Goal: Information Seeking & Learning: Learn about a topic

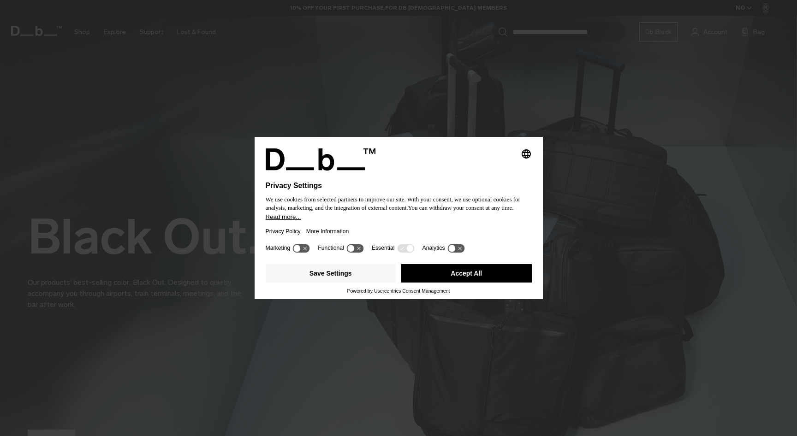
click at [418, 275] on button "Accept All" at bounding box center [466, 273] width 130 height 18
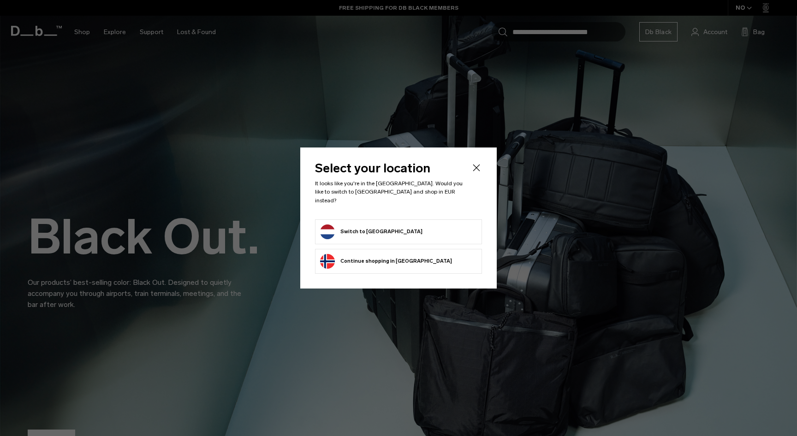
click at [368, 226] on button "Switch to Netherlands" at bounding box center [371, 232] width 102 height 15
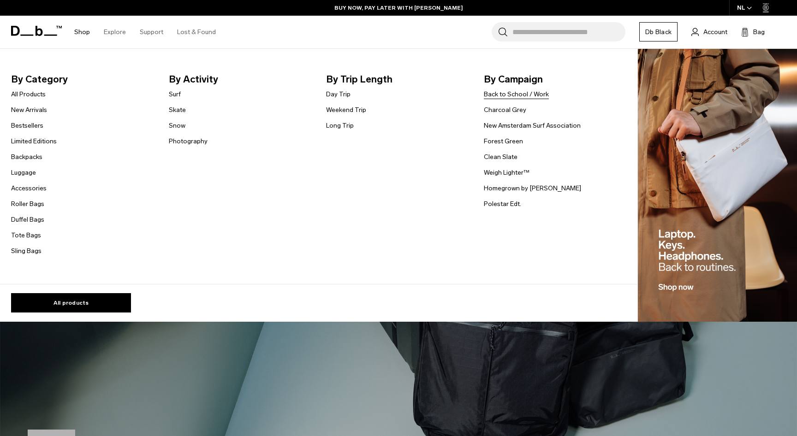
click at [536, 96] on link "Back to School / Work" at bounding box center [516, 94] width 65 height 10
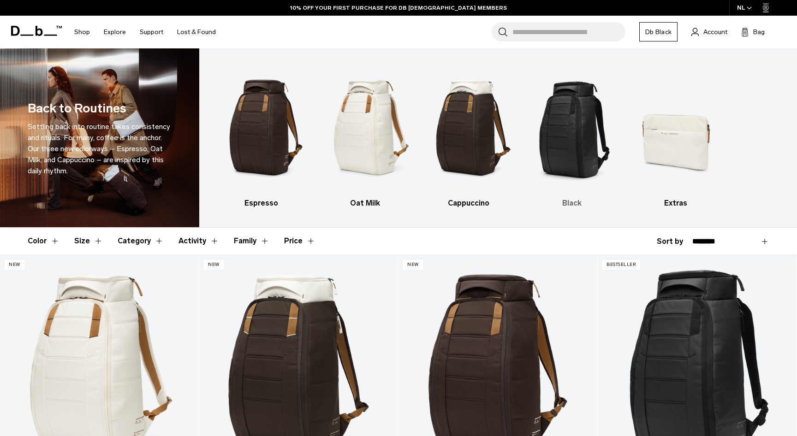
click at [568, 142] on img "4 / 5" at bounding box center [572, 127] width 88 height 131
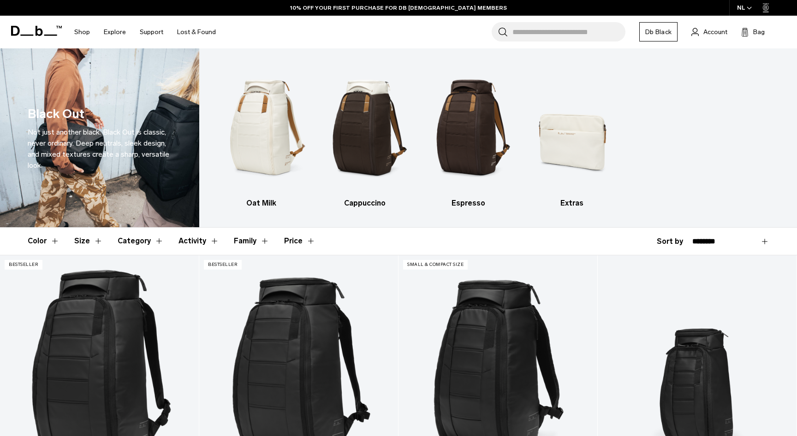
click at [85, 242] on button "Size" at bounding box center [88, 241] width 29 height 27
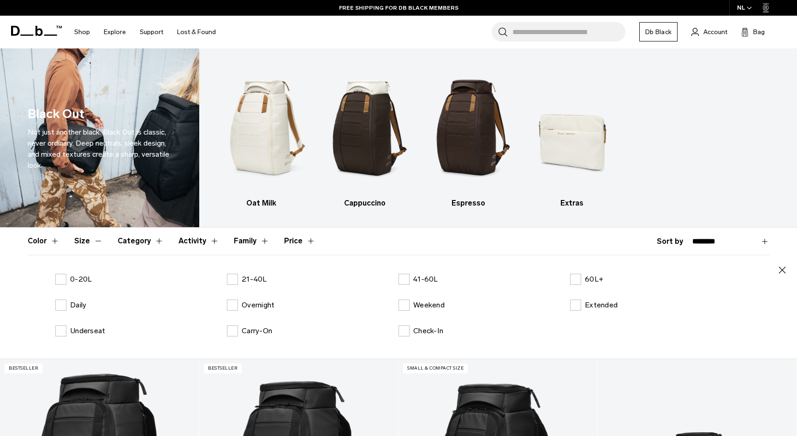
click at [195, 244] on button "Activity" at bounding box center [198, 241] width 41 height 27
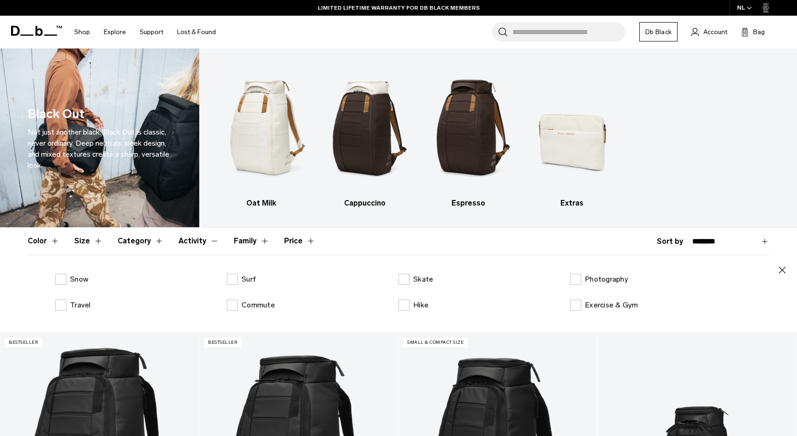
click at [146, 243] on button "Category" at bounding box center [141, 241] width 46 height 27
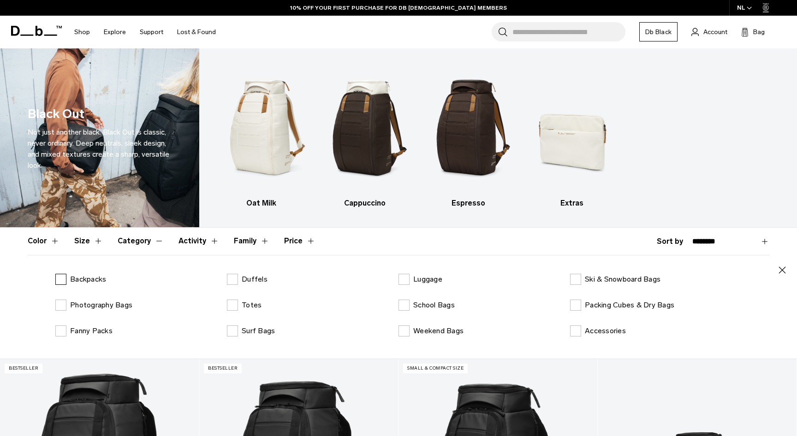
click at [80, 279] on p "Backpacks" at bounding box center [88, 279] width 36 height 11
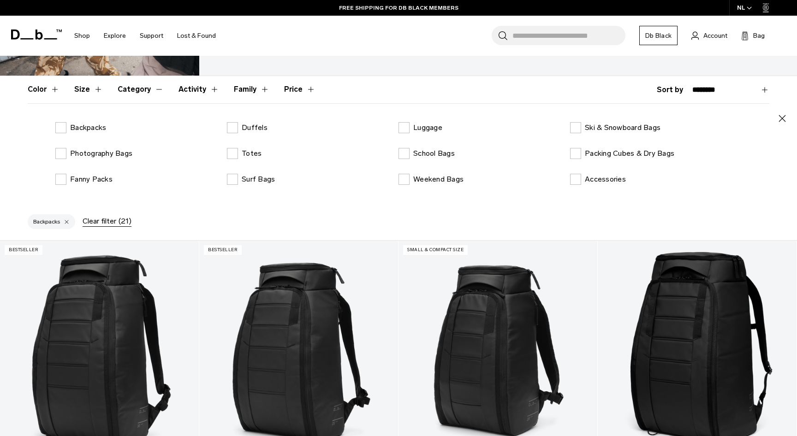
scroll to position [152, 0]
click at [78, 129] on p "Backpacks" at bounding box center [88, 127] width 36 height 11
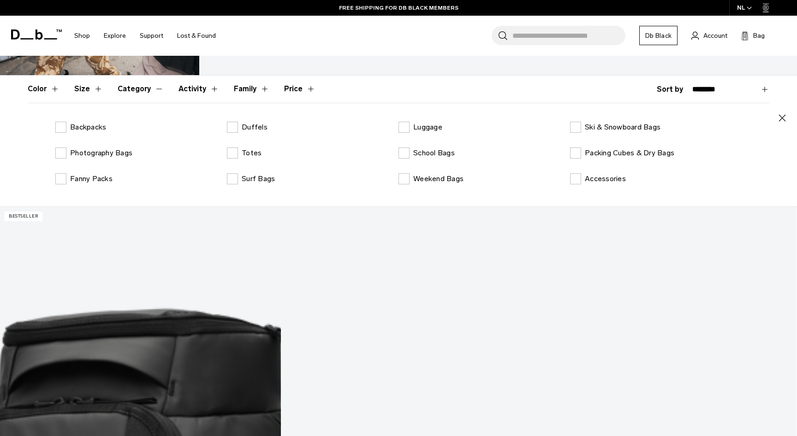
click at [142, 92] on button "Category" at bounding box center [141, 89] width 46 height 27
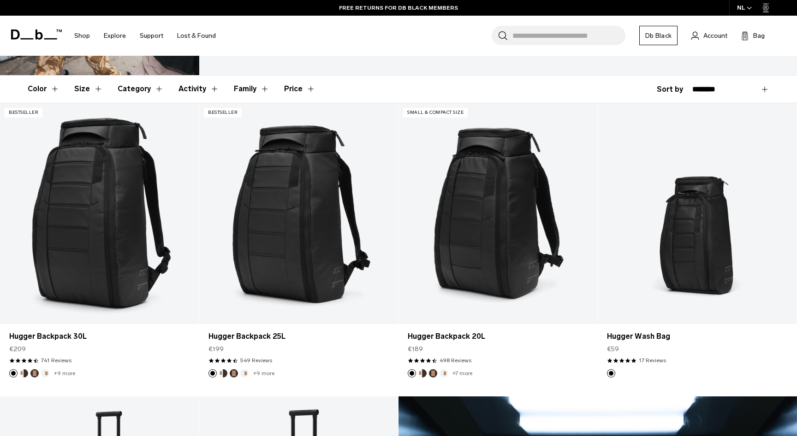
click at [234, 93] on button "Family" at bounding box center [251, 89] width 35 height 27
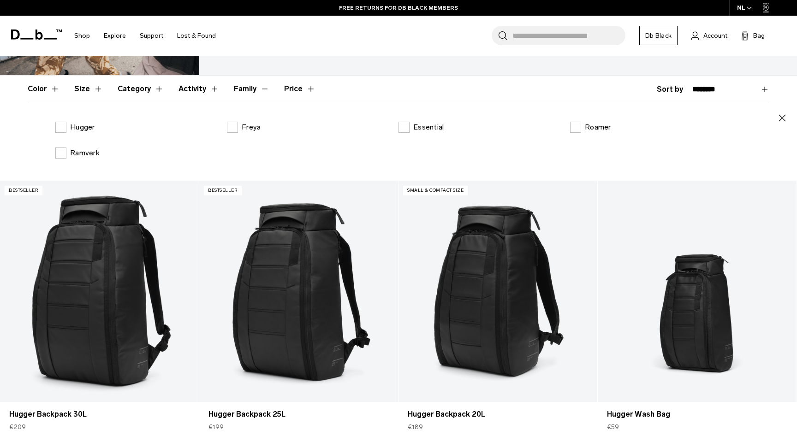
click at [237, 92] on button "Family" at bounding box center [251, 89] width 35 height 27
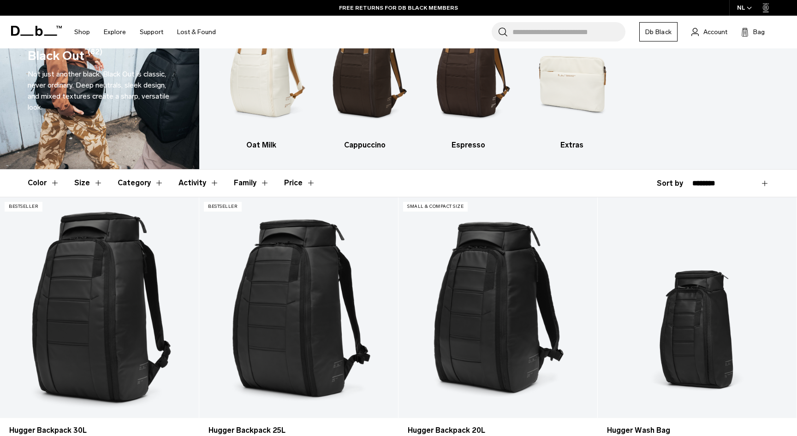
scroll to position [54, 0]
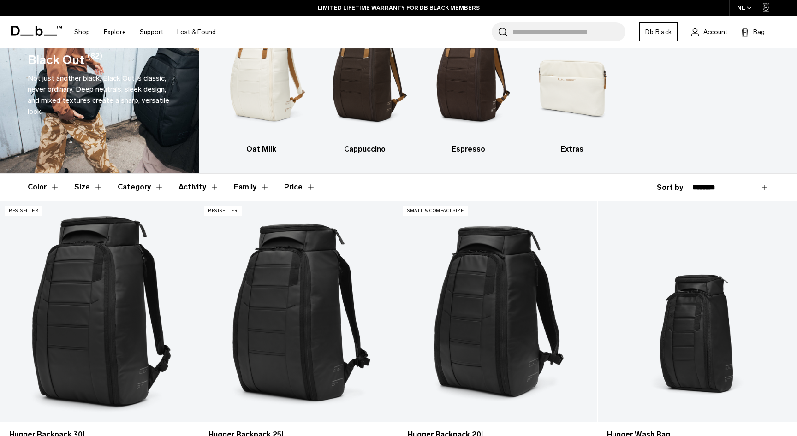
click at [535, 36] on input "Search for Bags, Luggage..." at bounding box center [568, 31] width 113 height 19
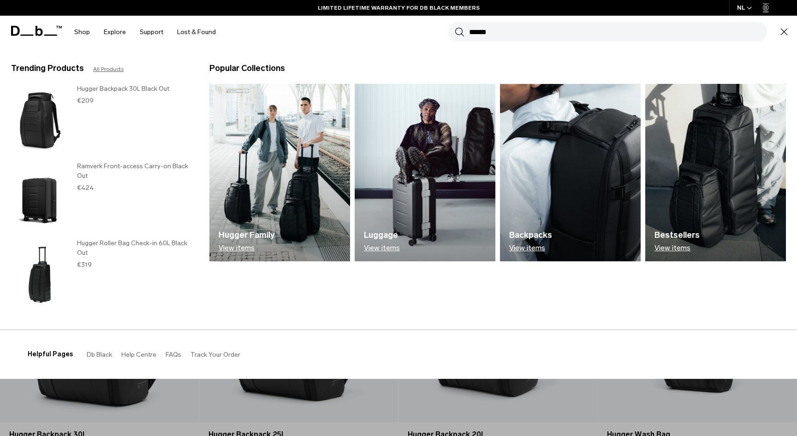
type input "******"
click at [459, 32] on button "Search" at bounding box center [460, 32] width 10 height 10
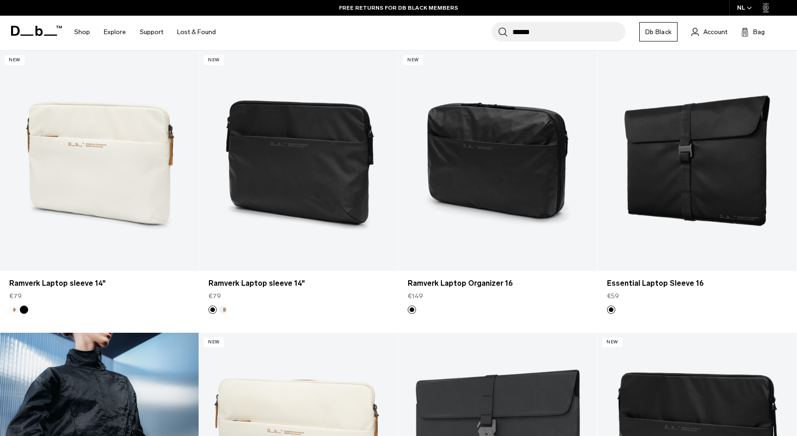
scroll to position [93, 0]
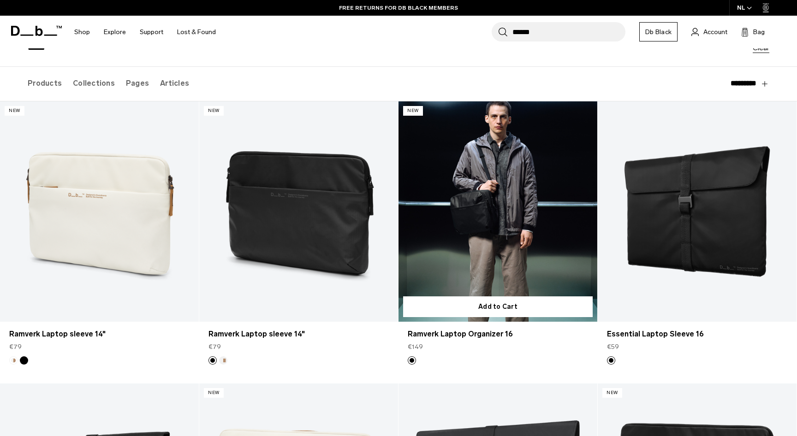
click at [492, 217] on link "Ramverk Laptop Organizer 16" at bounding box center [497, 211] width 199 height 221
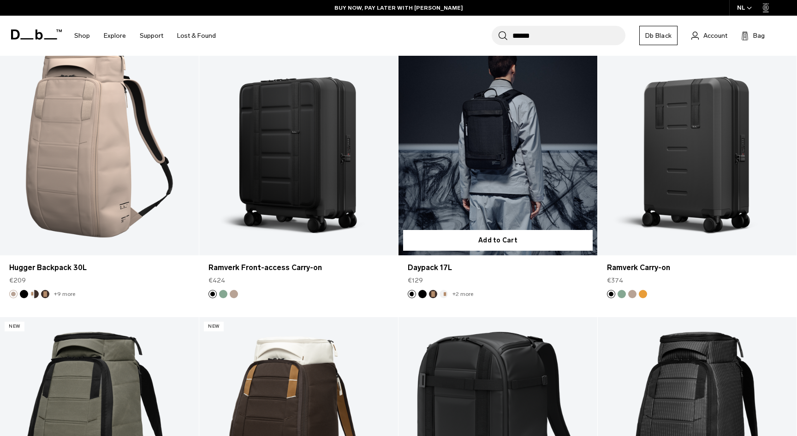
scroll to position [1575, 0]
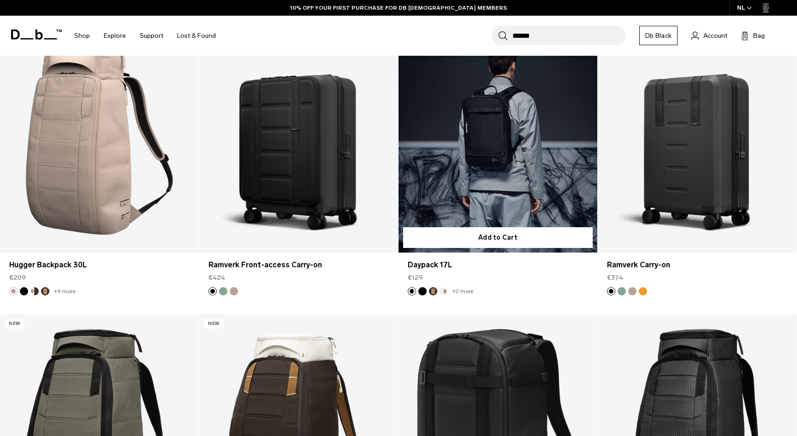
click at [472, 184] on link "Daypack 17L" at bounding box center [497, 142] width 199 height 221
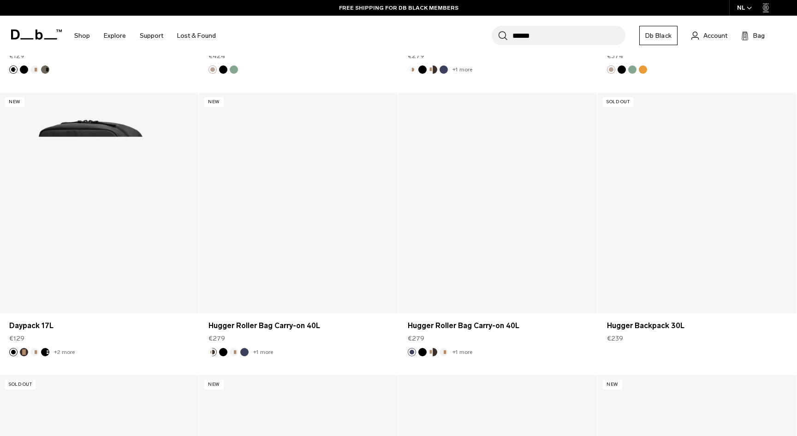
scroll to position [3222, 0]
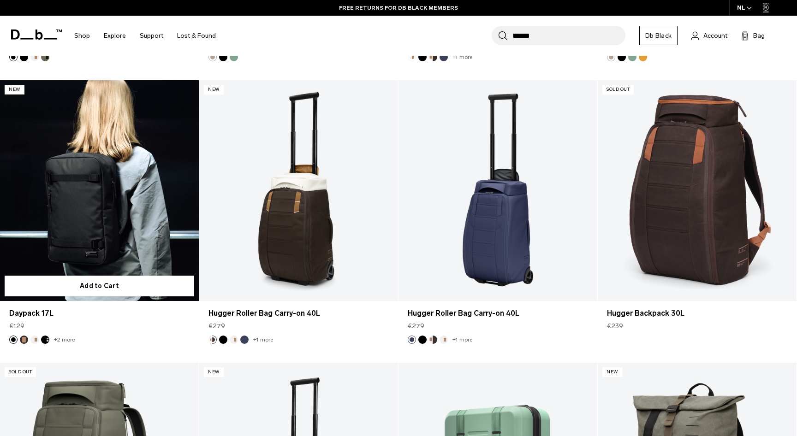
click at [48, 236] on link "Daypack 17L" at bounding box center [99, 190] width 199 height 221
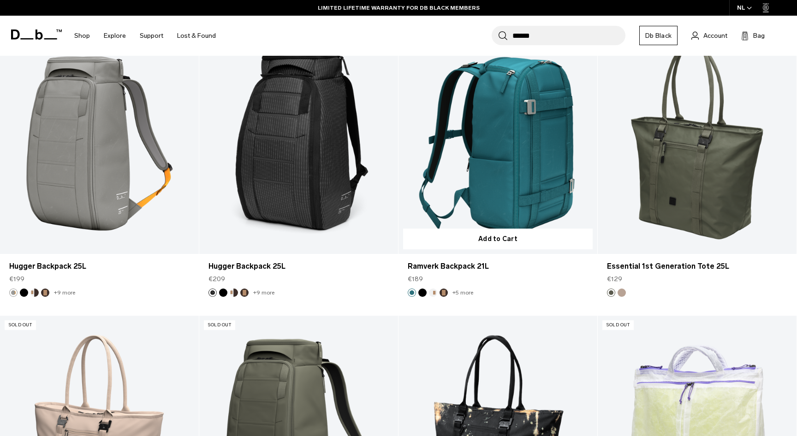
scroll to position [5257, 0]
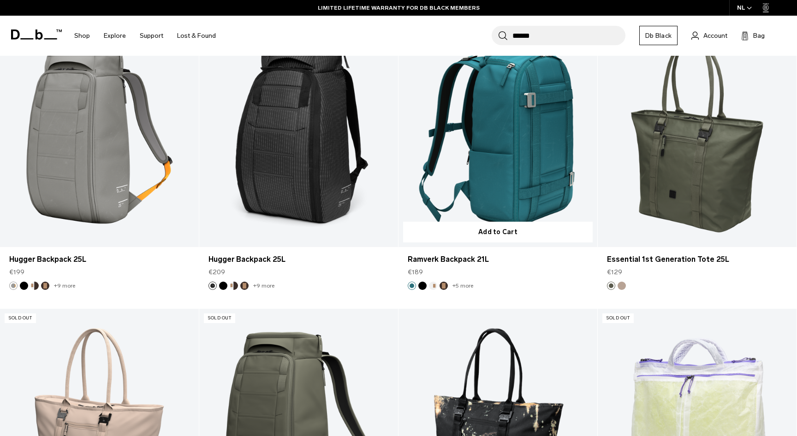
click at [423, 287] on button "Black Out" at bounding box center [422, 286] width 8 height 8
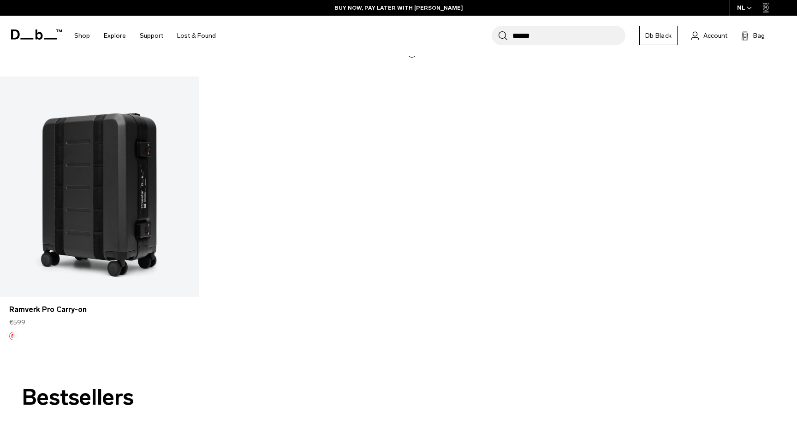
scroll to position [5783, 0]
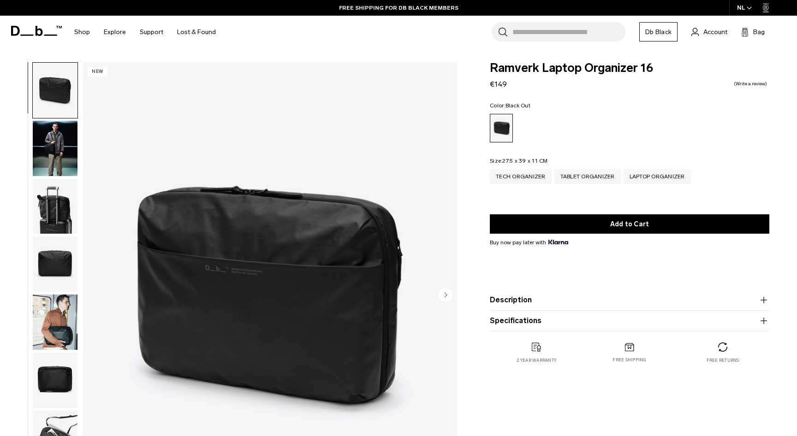
click at [48, 148] on img "button" at bounding box center [55, 148] width 45 height 55
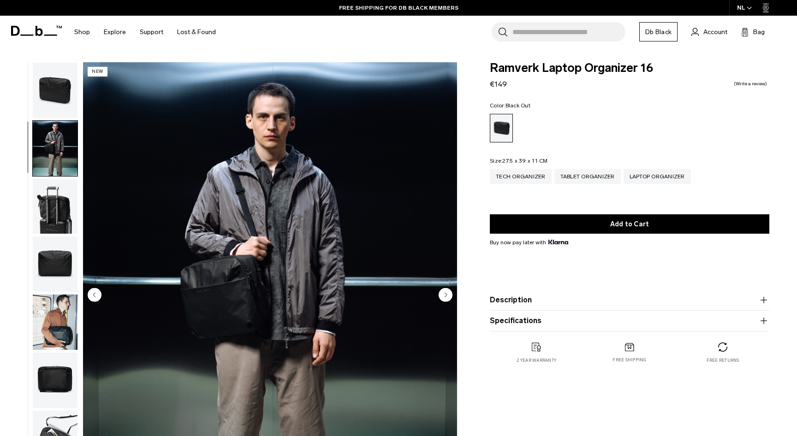
click at [58, 208] on img "button" at bounding box center [55, 206] width 45 height 55
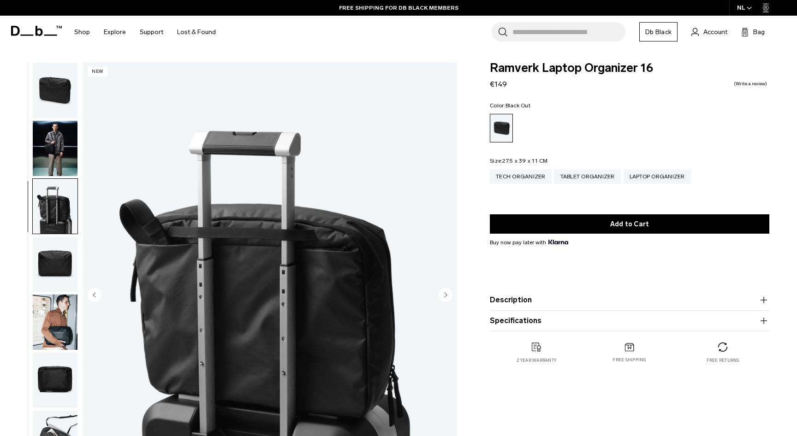
scroll to position [0, 0]
click at [54, 266] on img "button" at bounding box center [55, 264] width 45 height 55
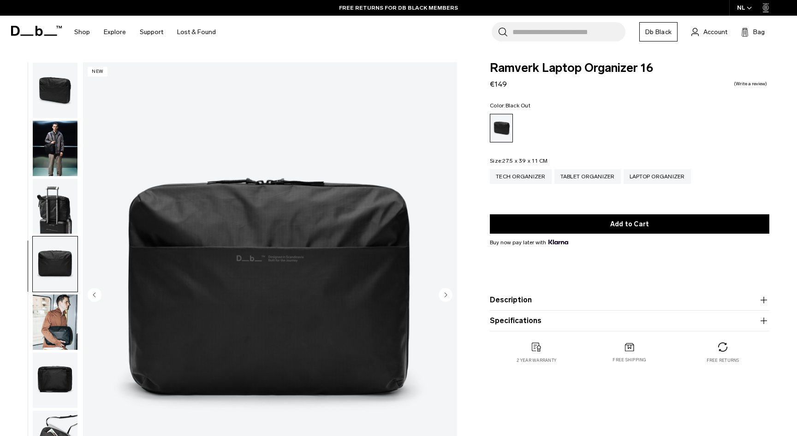
click at [59, 318] on img "button" at bounding box center [55, 322] width 45 height 55
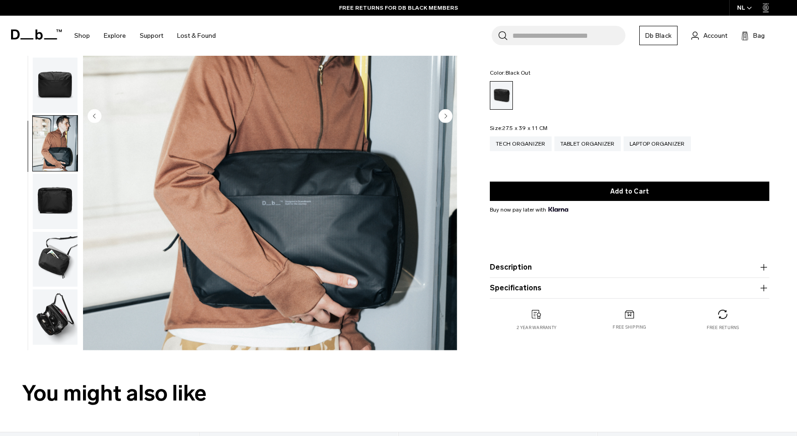
scroll to position [189, 0]
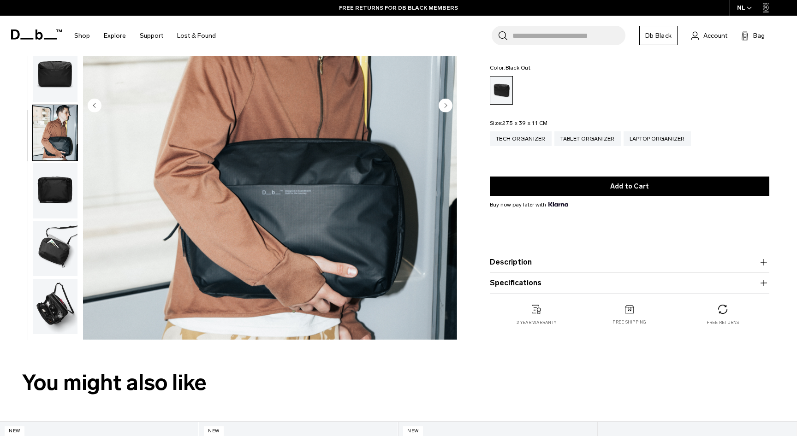
click at [52, 252] on img "button" at bounding box center [55, 248] width 45 height 55
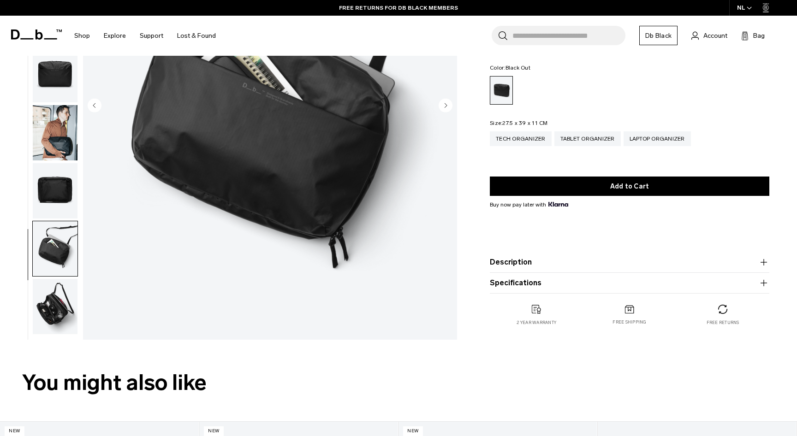
click at [57, 308] on img "button" at bounding box center [55, 306] width 45 height 55
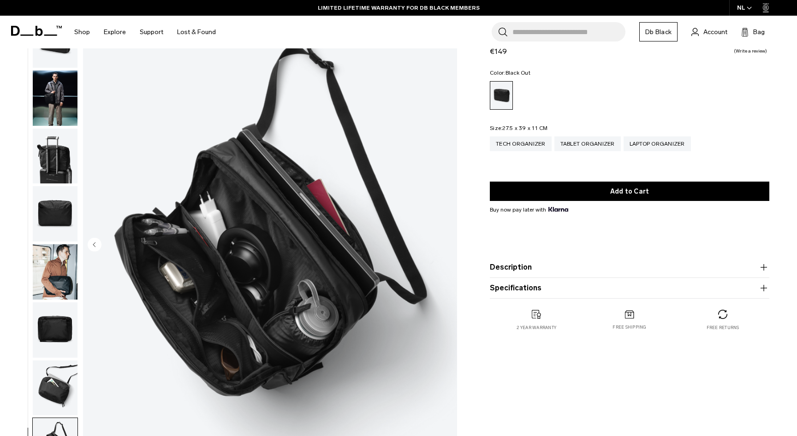
scroll to position [47, 0]
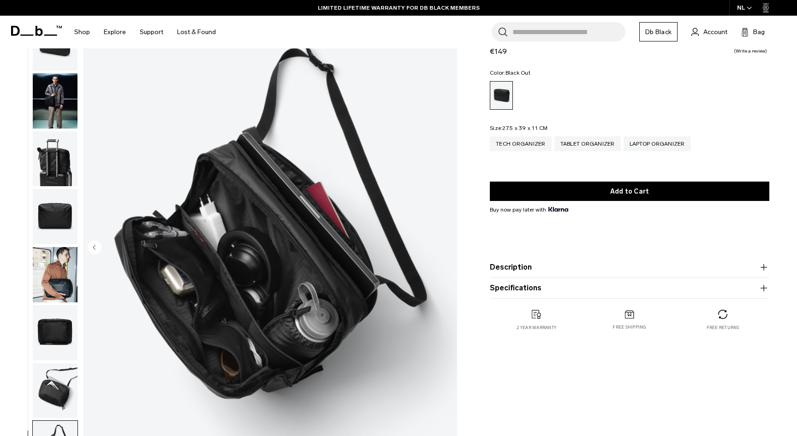
click at [538, 290] on button "Specifications" at bounding box center [629, 288] width 279 height 11
click at [538, 272] on button "Description" at bounding box center [629, 267] width 279 height 11
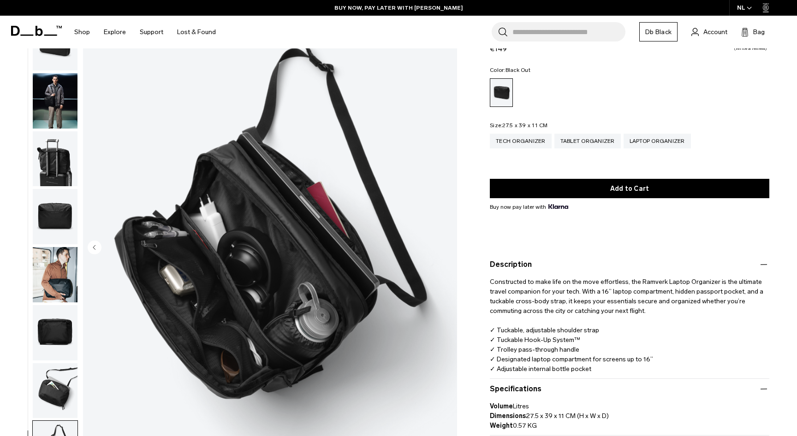
scroll to position [46, 0]
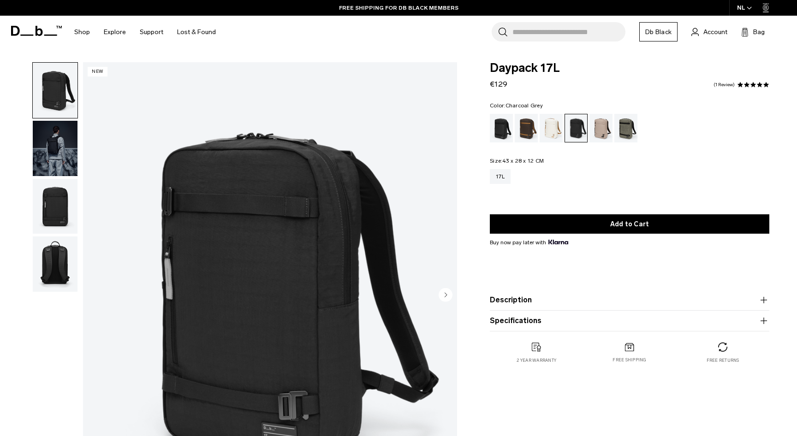
click at [571, 314] on product-accordion "Specifications Volume 17 Litres Dimensions 43 x 28 x 12 CM (H x W x D) Weight 0…" at bounding box center [629, 321] width 279 height 21
click at [570, 320] on button "Specifications" at bounding box center [629, 320] width 279 height 11
click at [570, 300] on button "Description" at bounding box center [629, 300] width 279 height 11
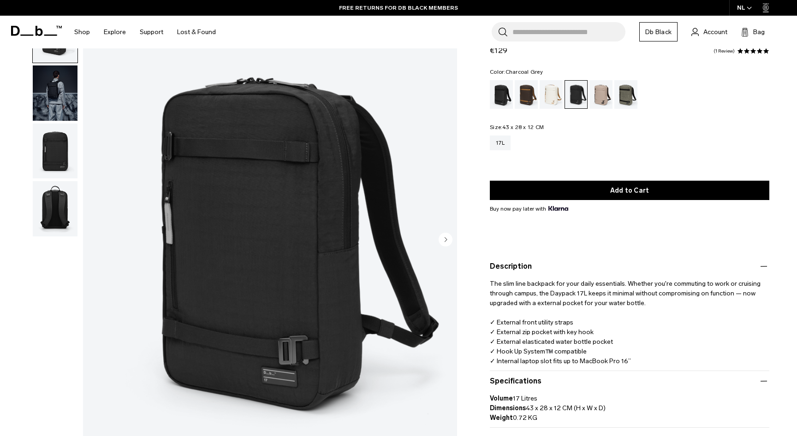
scroll to position [57, 0]
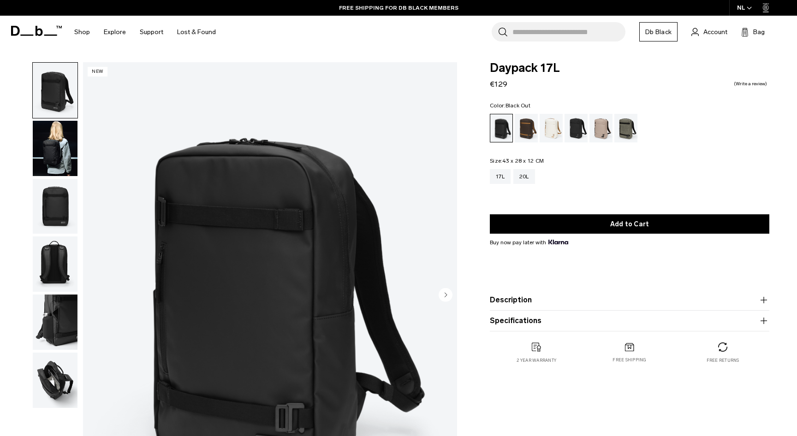
click at [67, 160] on img "button" at bounding box center [55, 148] width 45 height 55
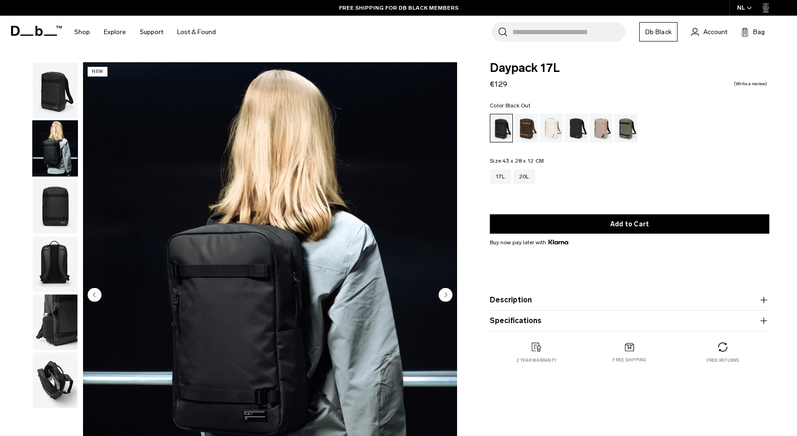
click at [65, 209] on img "button" at bounding box center [55, 206] width 45 height 55
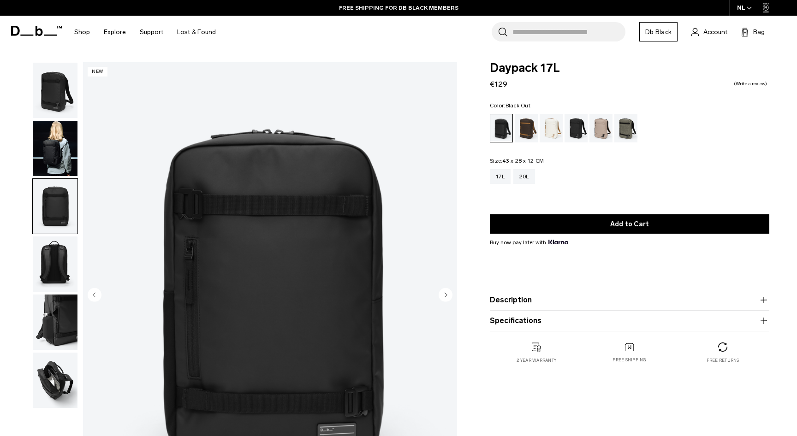
click at [57, 272] on img "button" at bounding box center [55, 264] width 45 height 55
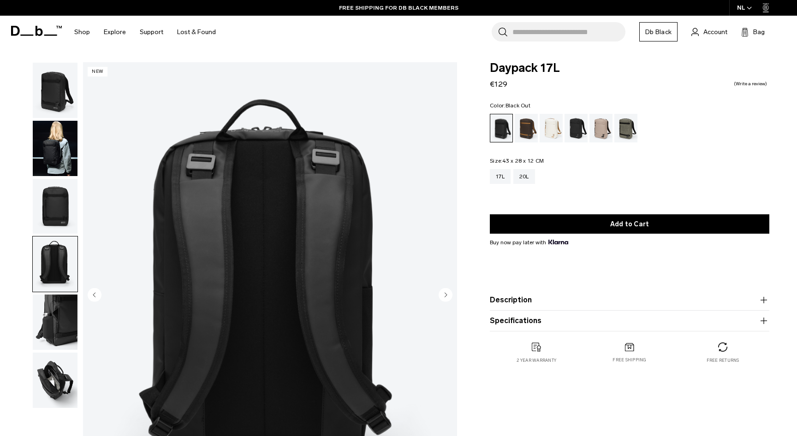
click at [64, 319] on img "button" at bounding box center [55, 322] width 45 height 55
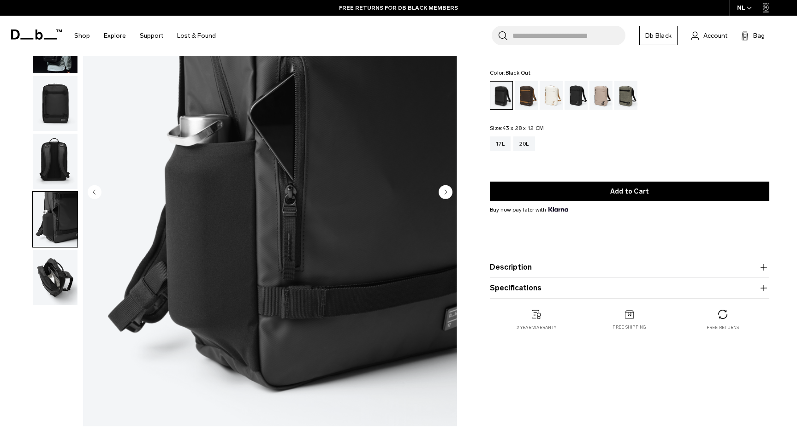
scroll to position [108, 0]
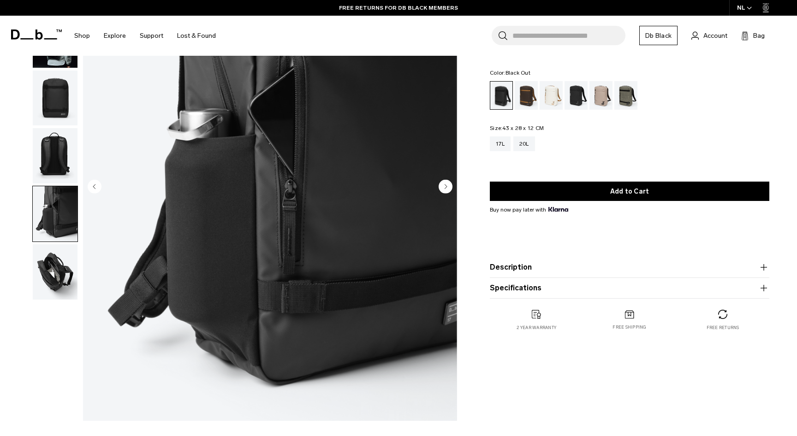
click at [56, 280] on img "button" at bounding box center [55, 271] width 45 height 55
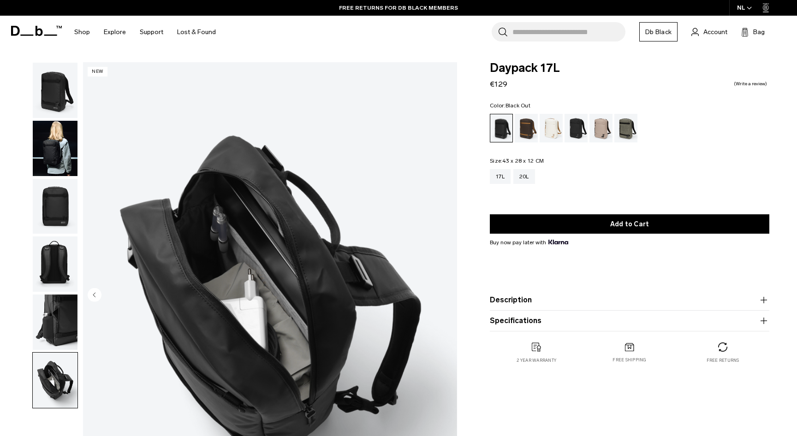
scroll to position [0, 0]
click at [526, 177] on div "20L" at bounding box center [524, 176] width 22 height 15
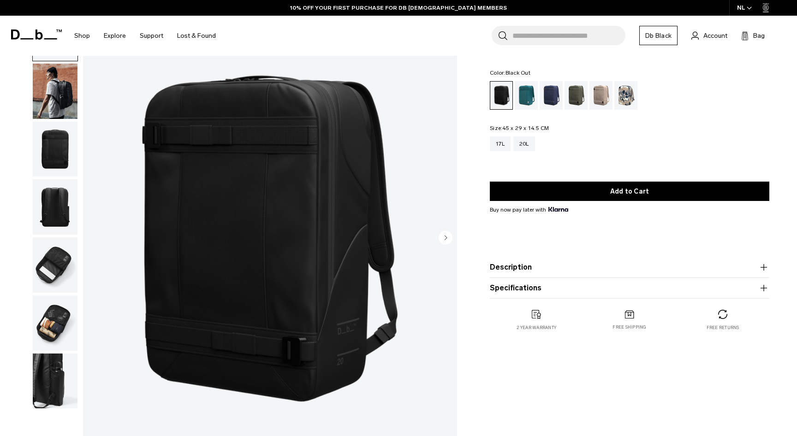
scroll to position [49, 0]
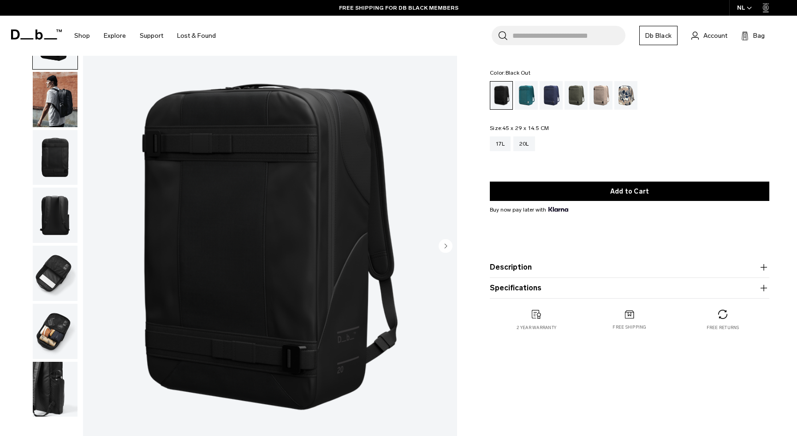
click at [559, 267] on button "Description" at bounding box center [629, 267] width 279 height 11
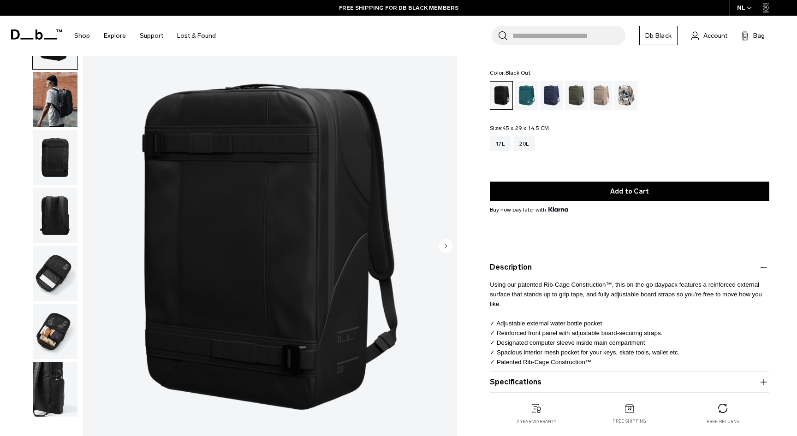
click at [569, 383] on button "Specifications" at bounding box center [629, 382] width 279 height 11
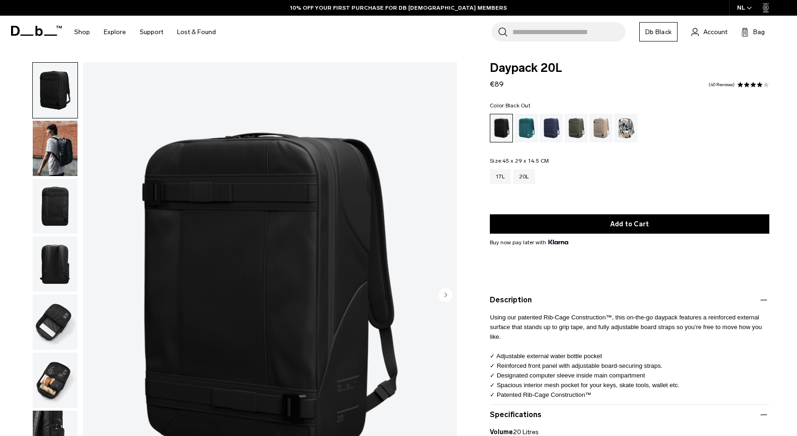
scroll to position [0, 0]
click at [285, 248] on img "1 / 7" at bounding box center [270, 295] width 374 height 467
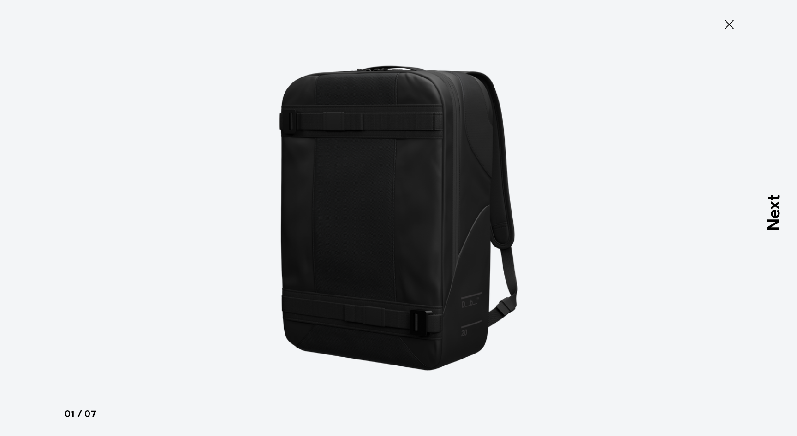
type button "Close"
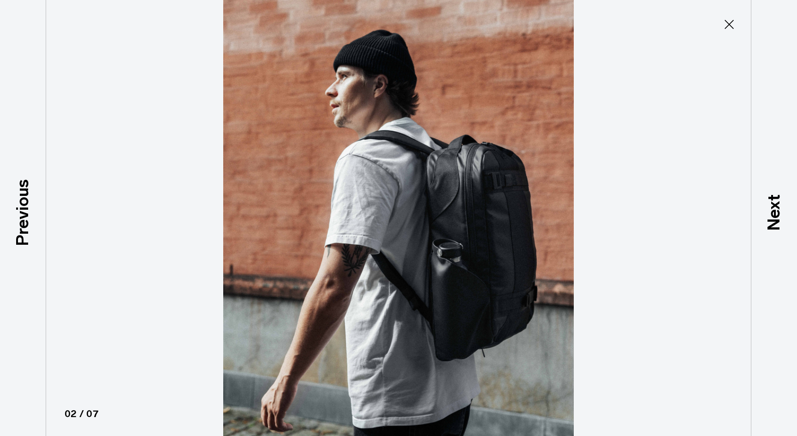
click at [729, 25] on icon at bounding box center [728, 24] width 9 height 9
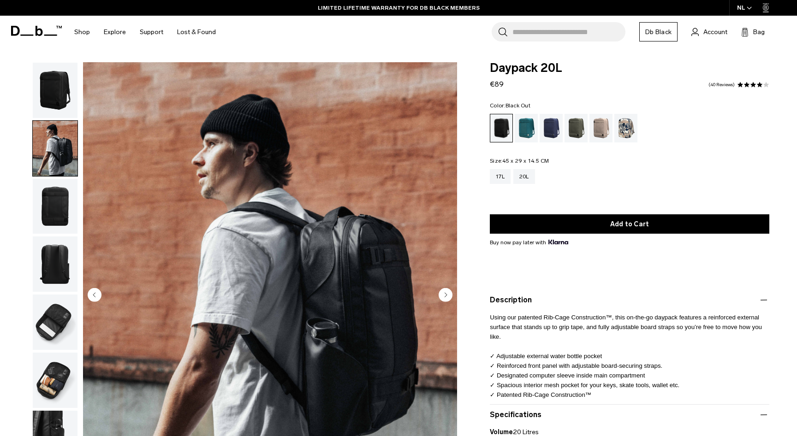
click at [66, 145] on img "button" at bounding box center [55, 148] width 45 height 55
click at [284, 251] on img "2 / 7" at bounding box center [270, 295] width 374 height 467
